Goal: Task Accomplishment & Management: Use online tool/utility

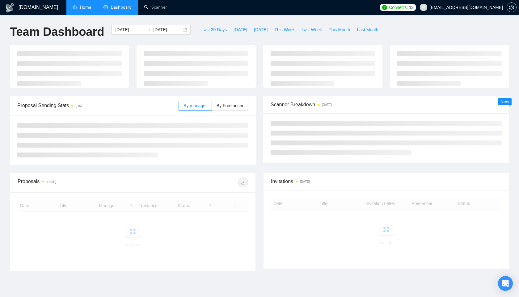
click at [84, 6] on link "Home" at bounding box center [82, 7] width 19 height 5
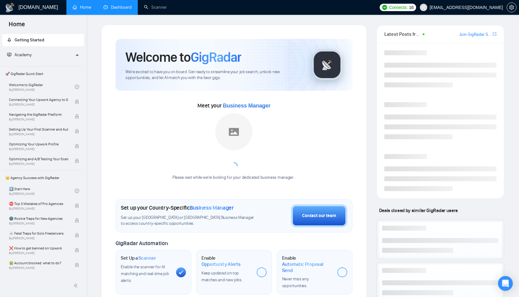
click at [128, 8] on link "Dashboard" at bounding box center [118, 7] width 28 height 5
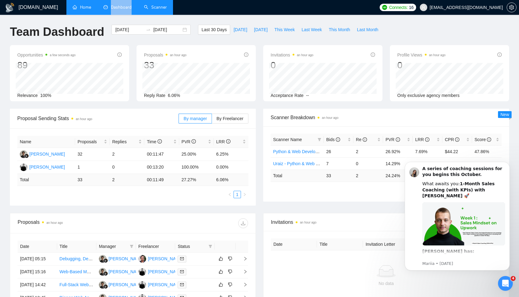
click at [154, 7] on link "Scanner" at bounding box center [155, 7] width 23 height 5
